Goal: Obtain resource: Download file/media

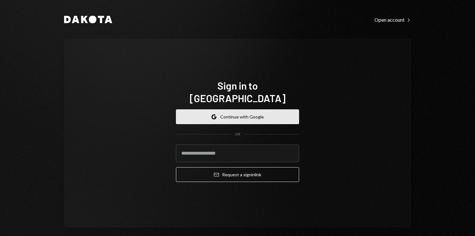
click at [235, 113] on button "Google Continue with Google" at bounding box center [237, 116] width 123 height 15
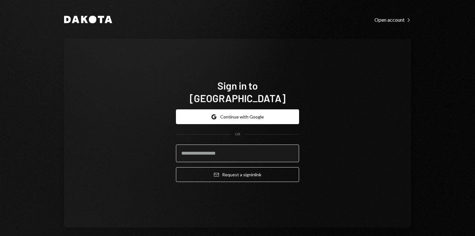
click at [212, 146] on input "email" at bounding box center [237, 154] width 123 height 18
type input "**********"
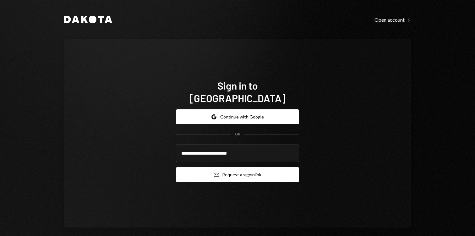
click at [230, 170] on button "Email Request a sign in link" at bounding box center [237, 174] width 123 height 15
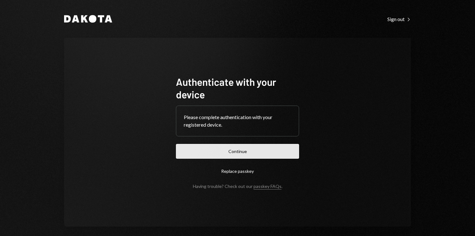
click at [229, 152] on button "Continue" at bounding box center [237, 151] width 123 height 15
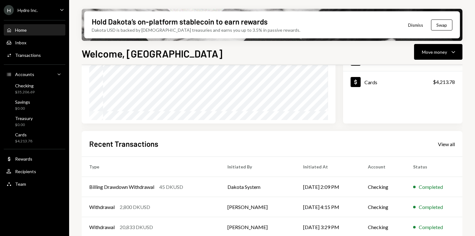
scroll to position [95, 0]
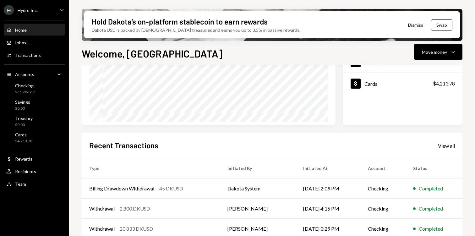
click at [420, 27] on button "Dismiss" at bounding box center [416, 25] width 31 height 15
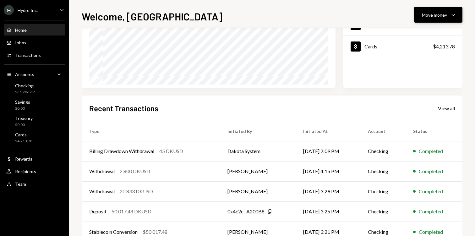
click at [446, 17] on div "Move money" at bounding box center [434, 15] width 25 height 7
click at [46, 12] on div "H Hydro Inc. Caret Down" at bounding box center [34, 10] width 69 height 10
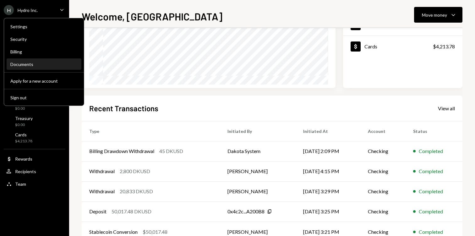
click at [25, 66] on div "Documents" at bounding box center [43, 64] width 67 height 5
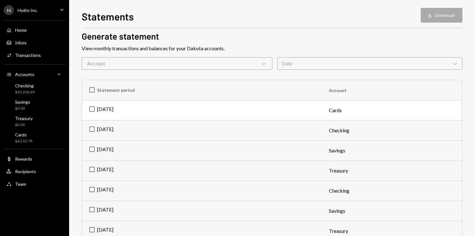
scroll to position [28, 0]
click at [238, 60] on div "Account Chevron Down" at bounding box center [177, 63] width 191 height 13
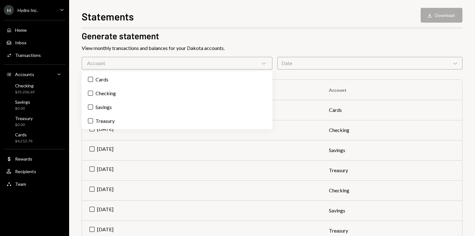
click at [289, 30] on div "Statements Account Letters" at bounding box center [272, 18] width 381 height 23
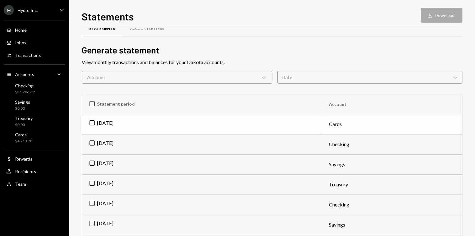
click at [288, 124] on td "[DATE]" at bounding box center [202, 124] width 240 height 20
click at [447, 19] on button "Download Download" at bounding box center [442, 15] width 42 height 15
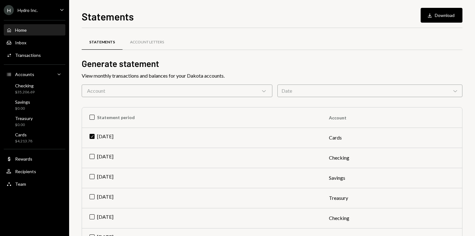
click at [31, 28] on div "Home Home" at bounding box center [34, 30] width 57 height 6
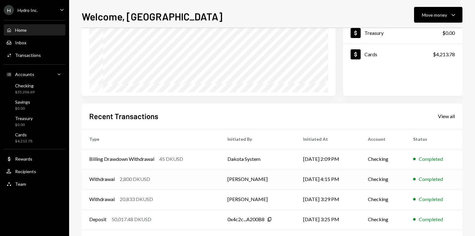
scroll to position [113, 0]
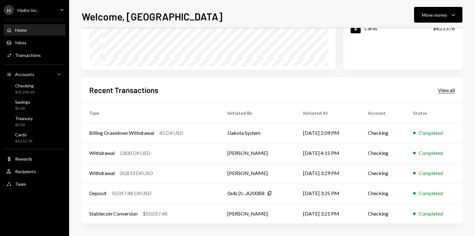
click at [449, 91] on div "View all" at bounding box center [446, 90] width 17 height 6
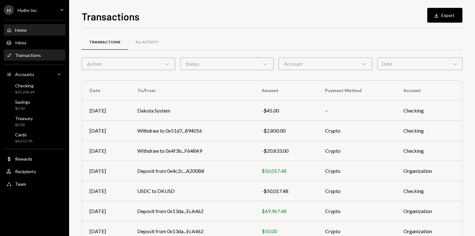
click at [40, 31] on div "Home Home" at bounding box center [34, 30] width 57 height 6
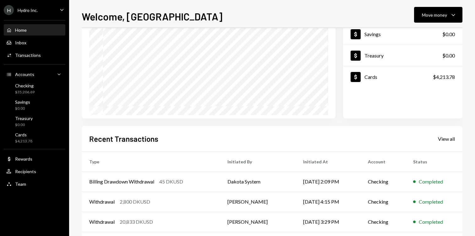
scroll to position [94, 0]
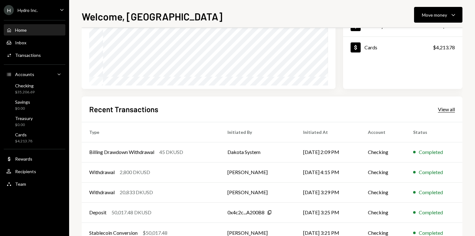
click at [452, 108] on div "View all" at bounding box center [446, 109] width 17 height 6
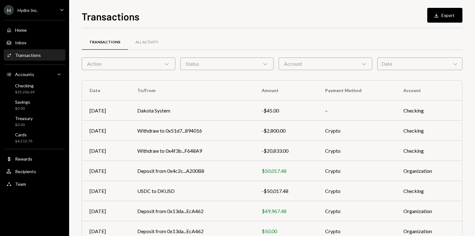
click at [44, 11] on div "H Hydro Inc. Caret Down" at bounding box center [34, 10] width 69 height 10
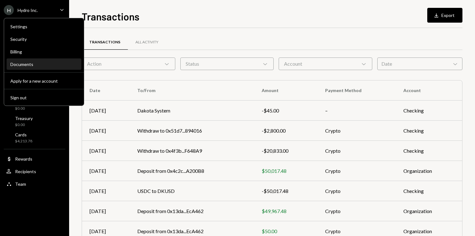
click at [24, 65] on div "Documents" at bounding box center [43, 64] width 67 height 5
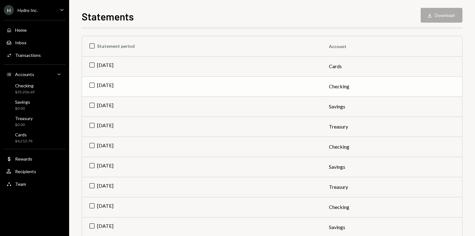
scroll to position [72, 0]
click at [211, 82] on td "[DATE]" at bounding box center [202, 86] width 240 height 20
click at [442, 14] on button "Download Download" at bounding box center [442, 15] width 42 height 15
